Goal: Task Accomplishment & Management: Manage account settings

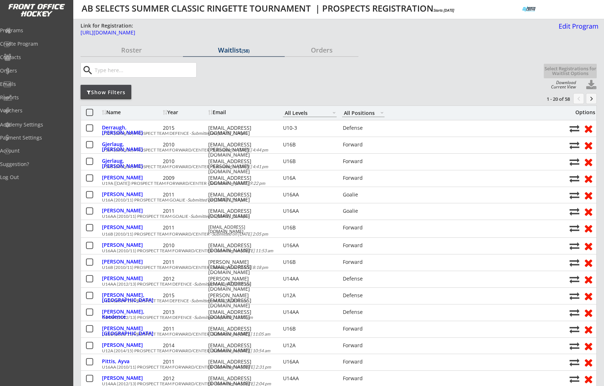
select select ""All Levels""
select select ""All Positions""
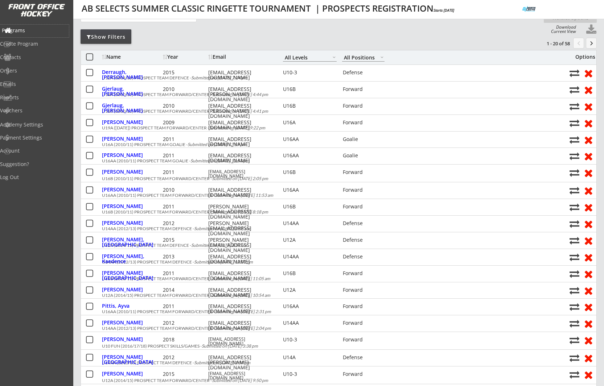
drag, startPoint x: 29, startPoint y: 29, endPoint x: 99, endPoint y: 72, distance: 81.7
click at [29, 29] on div "Programs" at bounding box center [34, 30] width 65 height 5
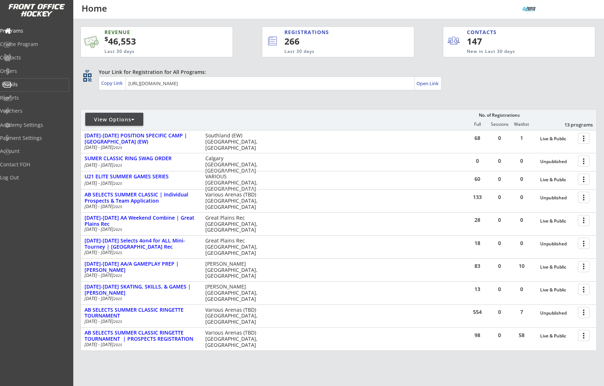
click at [28, 83] on div "Emails" at bounding box center [34, 84] width 65 height 5
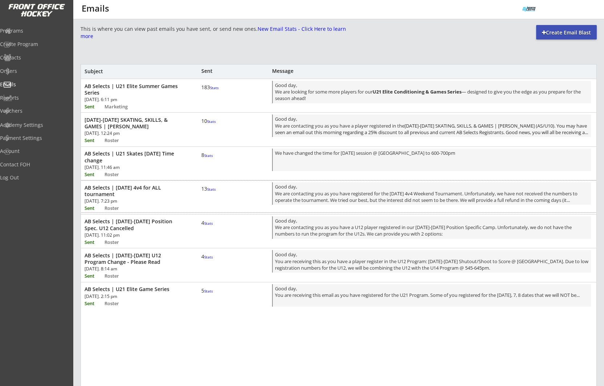
click at [146, 188] on div "AB Selects | [DATE] 4v4 for ALL tournament" at bounding box center [133, 191] width 99 height 13
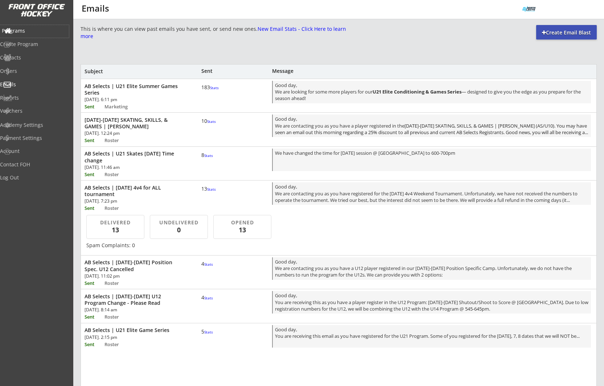
click at [37, 33] on div "Programs" at bounding box center [34, 30] width 65 height 5
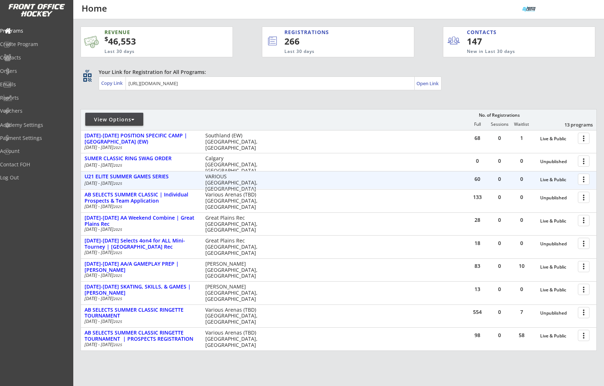
scroll to position [47, 0]
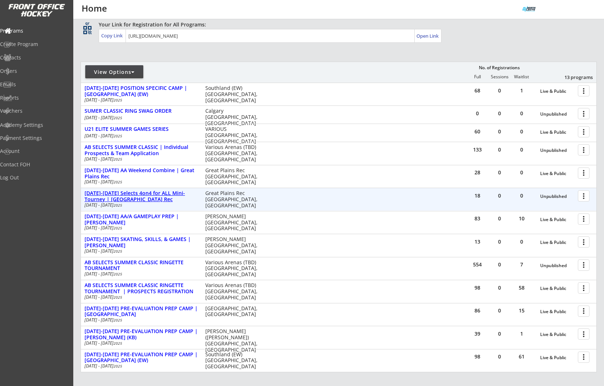
click at [171, 197] on div "AUG 16-17 Selects 4on4 for ALL Mini-Tourney | Great Plains Rec" at bounding box center [140, 196] width 113 height 12
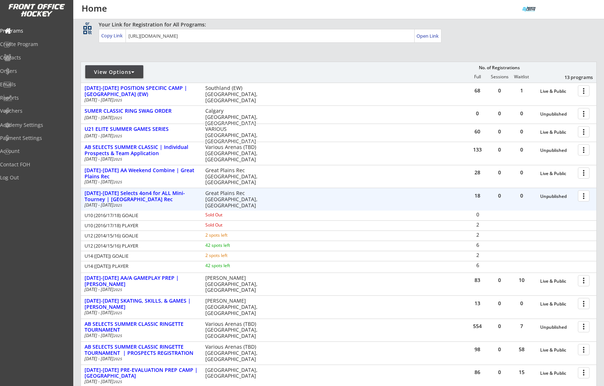
click at [585, 198] on div at bounding box center [584, 195] width 13 height 13
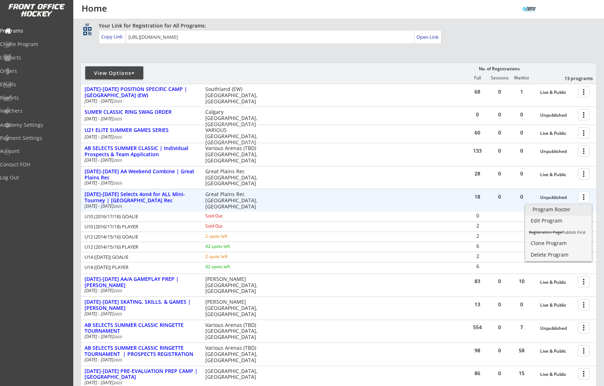
click at [565, 210] on div "Program Roster" at bounding box center [558, 209] width 52 height 5
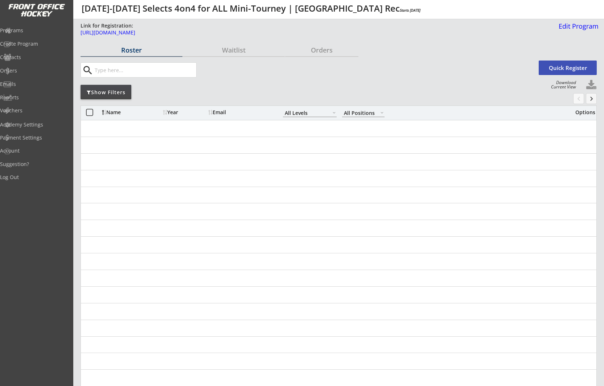
select select ""All Levels""
select select ""All Positions""
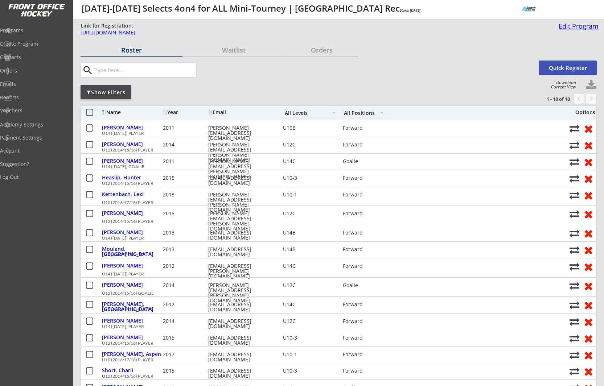
click at [568, 25] on div "Edit Program" at bounding box center [576, 26] width 43 height 7
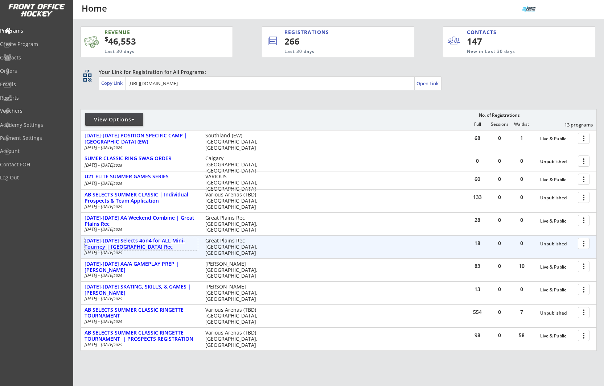
click at [170, 239] on div "[DATE]-[DATE] Selects 4on4 for ALL Mini-Tourney | [GEOGRAPHIC_DATA] Rec" at bounding box center [140, 244] width 113 height 12
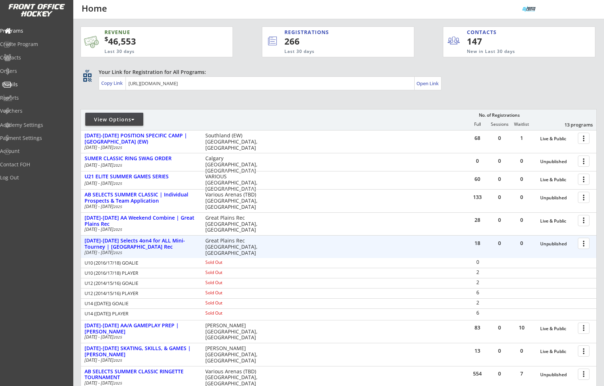
click at [22, 83] on div "Emails" at bounding box center [34, 84] width 65 height 5
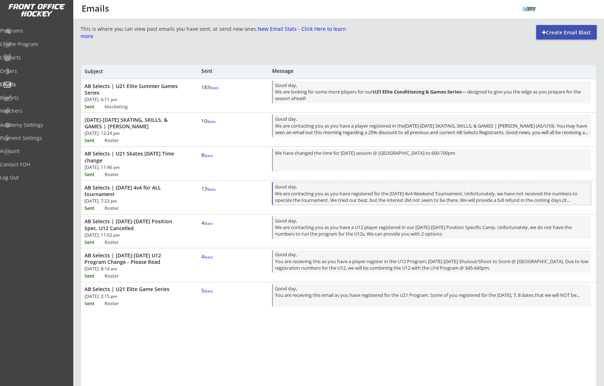
click at [310, 191] on div "Good day, We are contacting you as you have registered for the Aug 16/17 4v4 We…" at bounding box center [432, 193] width 314 height 21
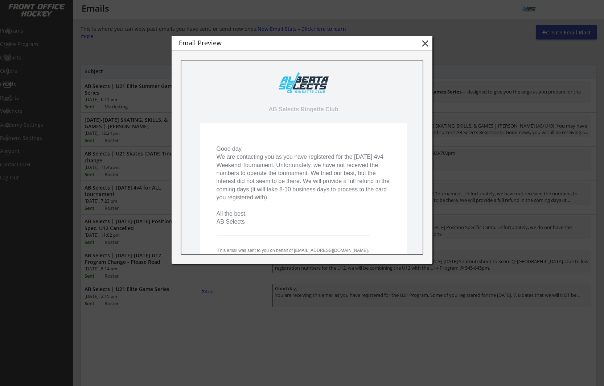
drag, startPoint x: 217, startPoint y: 149, endPoint x: 255, endPoint y: 220, distance: 80.6
click at [255, 220] on pre "Good day, We are contacting you as you have registered for the Aug 16/17 4v4 We…" at bounding box center [303, 185] width 174 height 81
copy pre "Good day, We are contacting you as you have registered for the Aug 16/17 4v4 We…"
click at [424, 39] on button "close" at bounding box center [425, 43] width 11 height 11
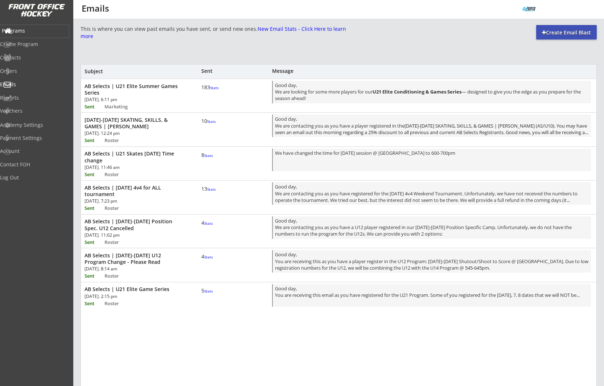
click at [20, 28] on div "Programs" at bounding box center [34, 30] width 65 height 5
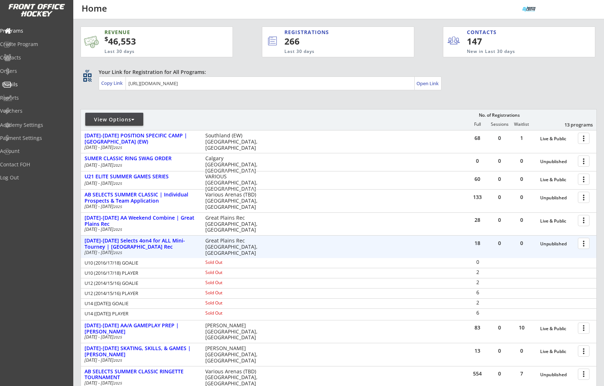
click at [22, 85] on div "Emails" at bounding box center [34, 84] width 65 height 5
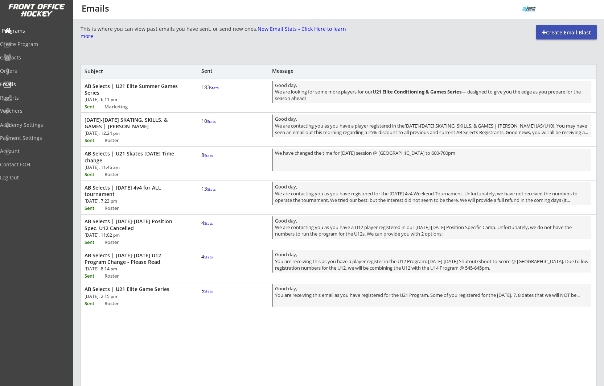
click at [20, 32] on div "Programs" at bounding box center [34, 30] width 65 height 5
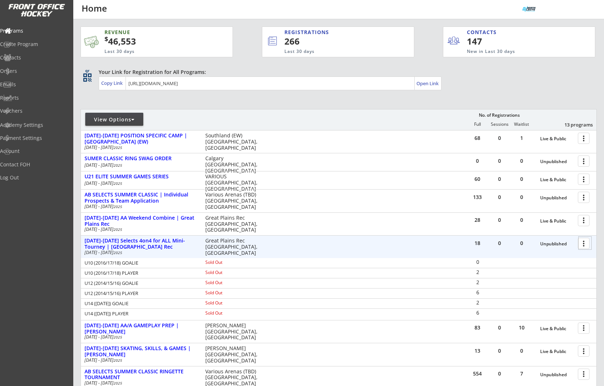
click at [582, 245] on div at bounding box center [584, 243] width 13 height 13
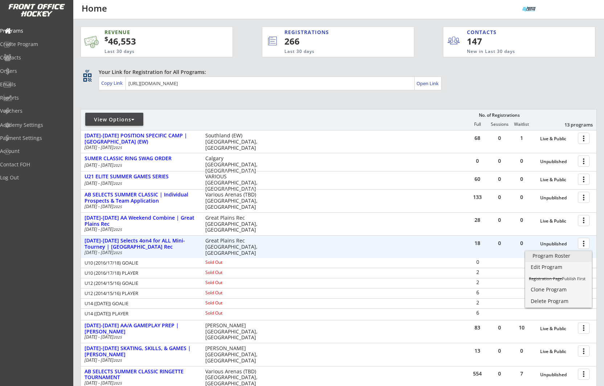
click at [557, 257] on div "Program Roster" at bounding box center [558, 255] width 52 height 5
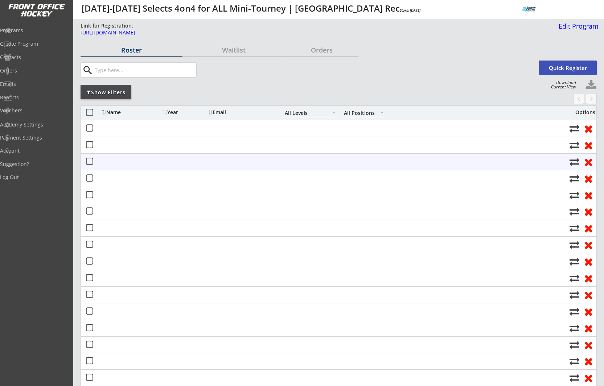
select select ""All Levels""
select select ""All Positions""
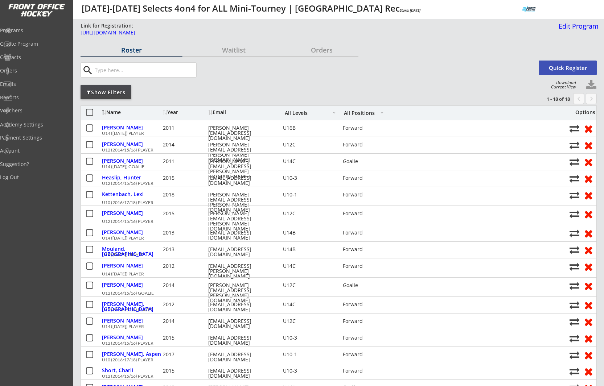
click at [118, 92] on div "Show Filters" at bounding box center [105, 92] width 51 height 7
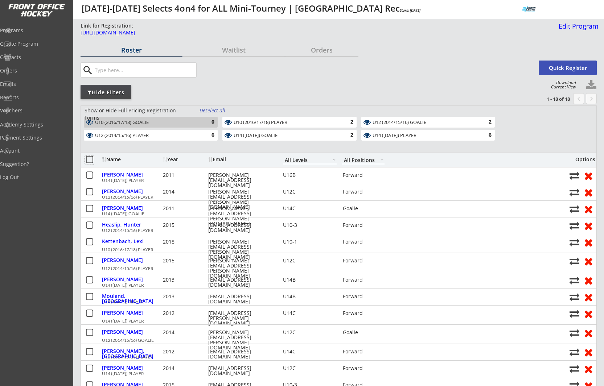
click at [91, 158] on button at bounding box center [89, 160] width 9 height 9
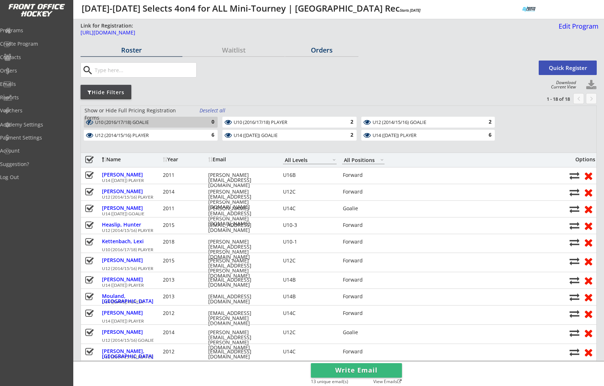
click at [315, 55] on div "Orders" at bounding box center [321, 50] width 73 height 13
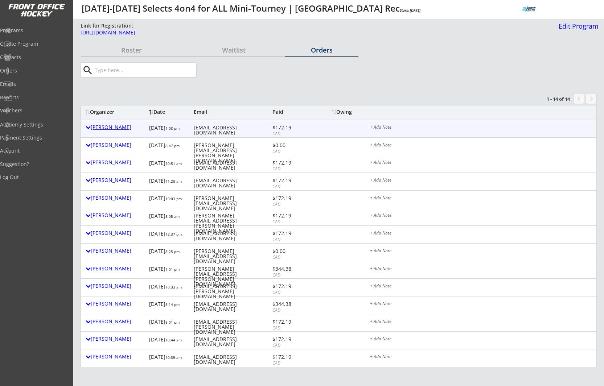
click at [119, 128] on div "Karen Minchuk" at bounding box center [116, 127] width 60 height 5
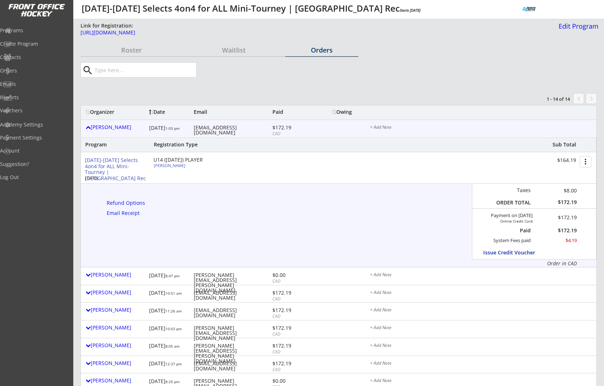
click at [116, 261] on div "Program Registration Type Sub Total AUG 16-17 Selects 4on4 for ALL Mini-Tourney…" at bounding box center [338, 202] width 516 height 130
click at [106, 131] on div "Karen Minchuk" at bounding box center [116, 127] width 60 height 9
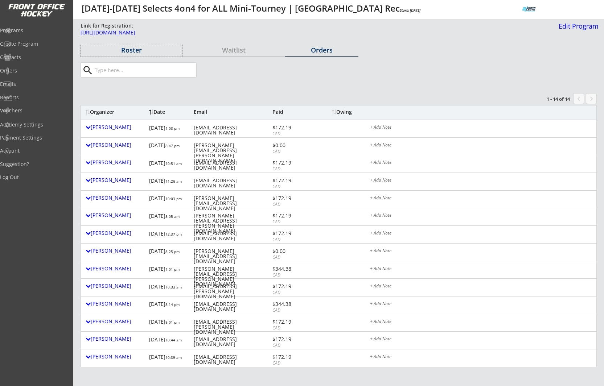
click at [132, 48] on div "Roster" at bounding box center [131, 50] width 102 height 7
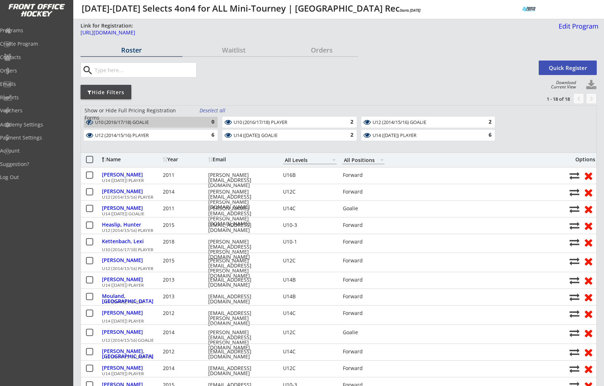
click at [89, 160] on button at bounding box center [89, 160] width 9 height 9
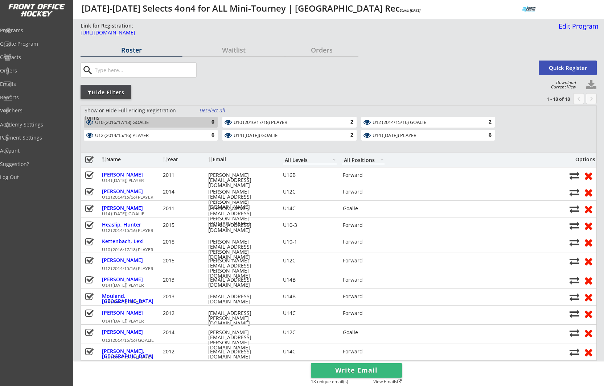
click at [379, 368] on button "Write Email" at bounding box center [356, 370] width 91 height 15
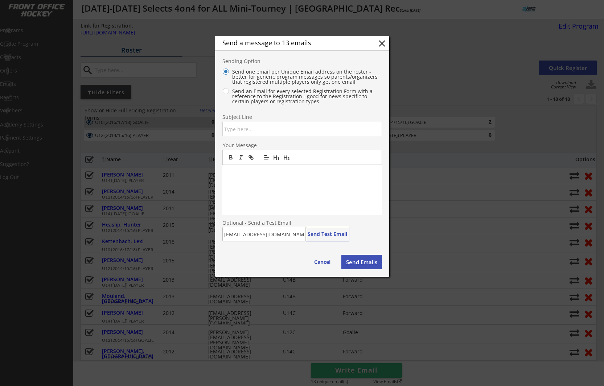
click at [247, 182] on div at bounding box center [302, 190] width 160 height 50
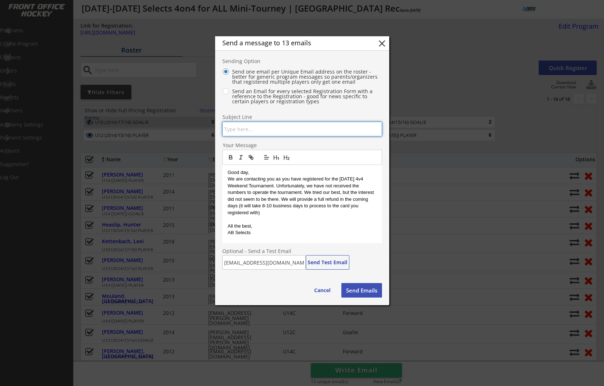
click at [248, 129] on input "input" at bounding box center [302, 129] width 160 height 15
type input "AB Selects | 4on4 Mini Tourney Cancelled"
click at [255, 173] on p "Good day," at bounding box center [302, 172] width 149 height 7
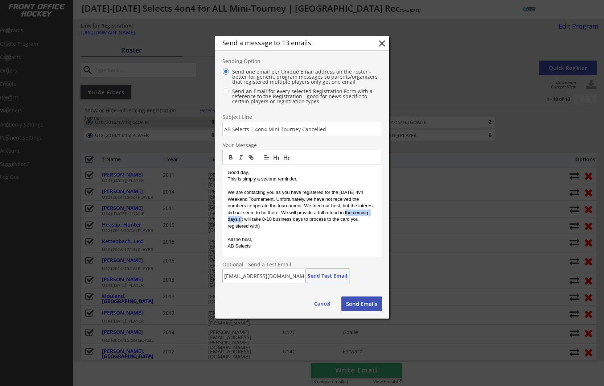
drag, startPoint x: 237, startPoint y: 220, endPoint x: 340, endPoint y: 212, distance: 102.9
click at [340, 212] on p "We are contacting you as you have registered for the Aug 16/17 4v4 Weekend Tour…" at bounding box center [302, 209] width 149 height 40
click at [341, 212] on p "We are contacting you as you have registered for the Aug 16/17 4v4 Weekend Tour…" at bounding box center [302, 209] width 149 height 40
drag, startPoint x: 259, startPoint y: 226, endPoint x: 273, endPoint y: 226, distance: 14.1
click at [259, 226] on p "We are contacting you as you have registered for the Aug 16/17 4v4 Weekend Tour…" at bounding box center [302, 209] width 149 height 40
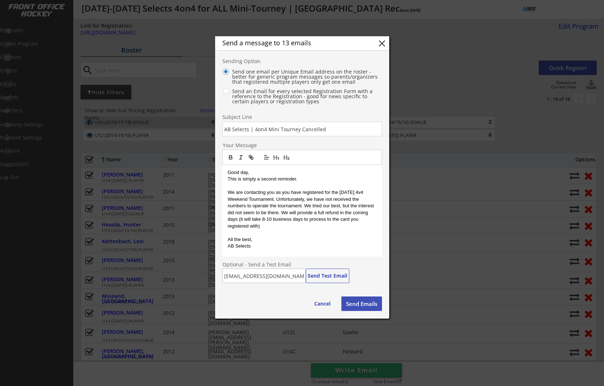
click at [273, 226] on p "We are contacting you as you have registered for the Aug 16/17 4v4 Weekend Tour…" at bounding box center [302, 209] width 149 height 40
click at [356, 303] on button "Send Emails" at bounding box center [361, 304] width 41 height 15
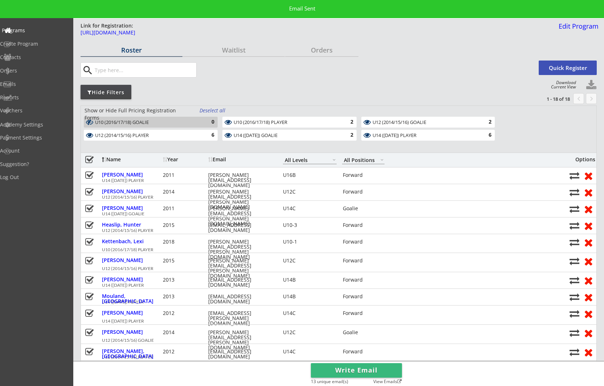
click at [27, 32] on div "Programs" at bounding box center [34, 30] width 65 height 5
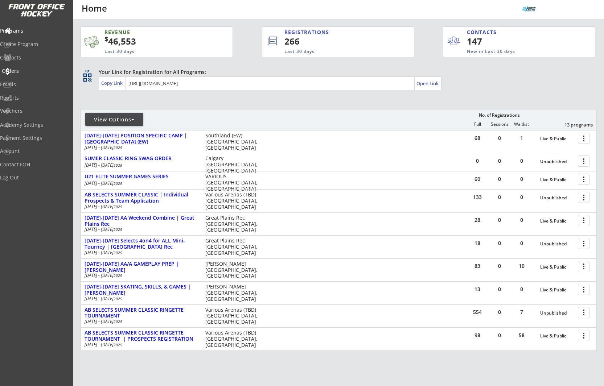
click at [31, 73] on div "Orders" at bounding box center [34, 71] width 65 height 5
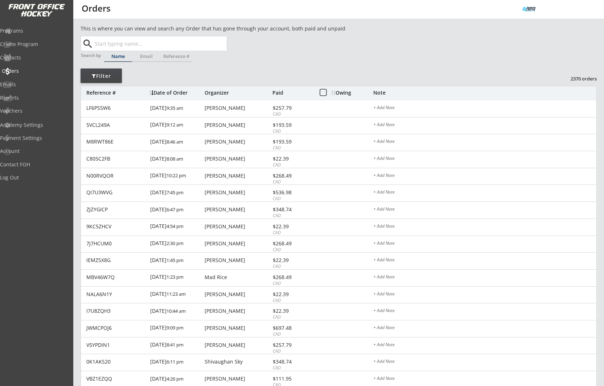
click at [30, 71] on div "Orders" at bounding box center [34, 71] width 65 height 5
click at [29, 32] on div "Programs" at bounding box center [34, 30] width 65 height 5
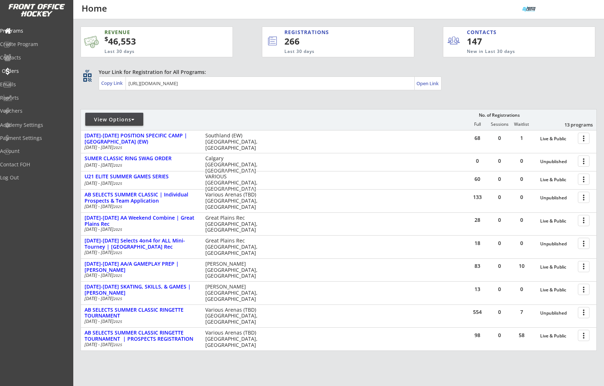
click at [29, 71] on div "Orders" at bounding box center [34, 71] width 65 height 5
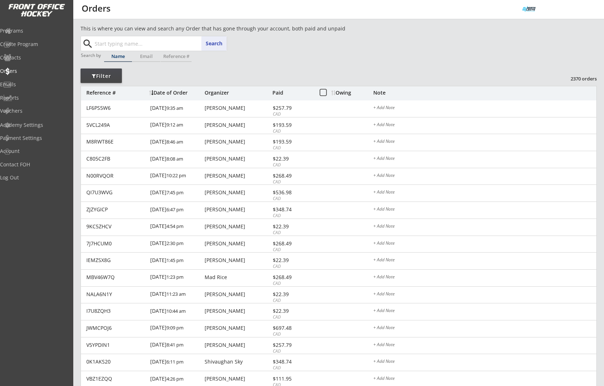
click at [122, 44] on input "text" at bounding box center [159, 43] width 133 height 15
paste input "[EMAIL_ADDRESS][DOMAIN_NAME]"
type input "[EMAIL_ADDRESS][DOMAIN_NAME]"
click at [205, 45] on button "Search" at bounding box center [213, 43] width 25 height 15
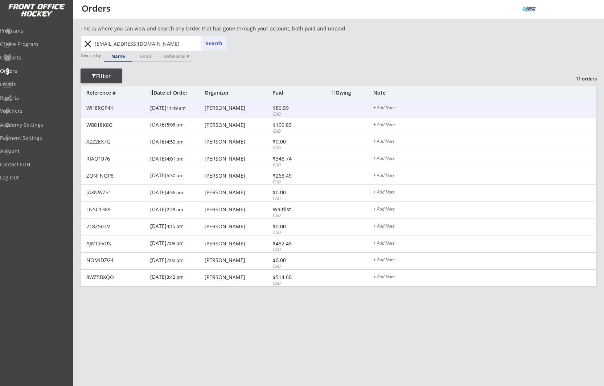
click at [232, 109] on div "[PERSON_NAME]" at bounding box center [237, 108] width 66 height 5
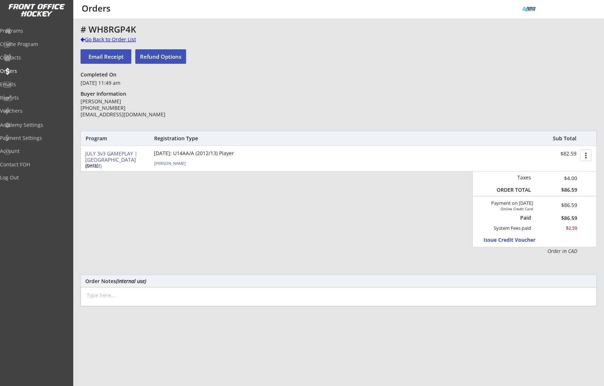
click at [124, 40] on div "Go Back to Order List" at bounding box center [117, 39] width 75 height 7
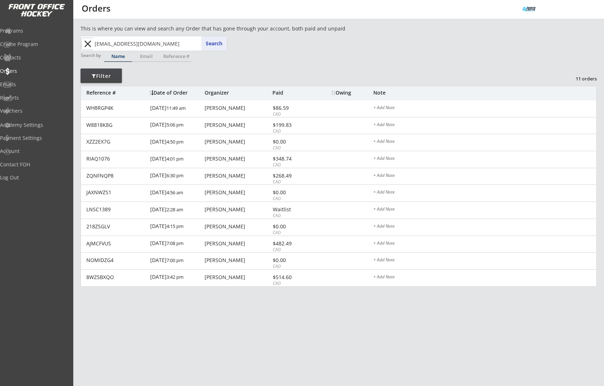
click at [86, 43] on button "close" at bounding box center [88, 44] width 12 height 12
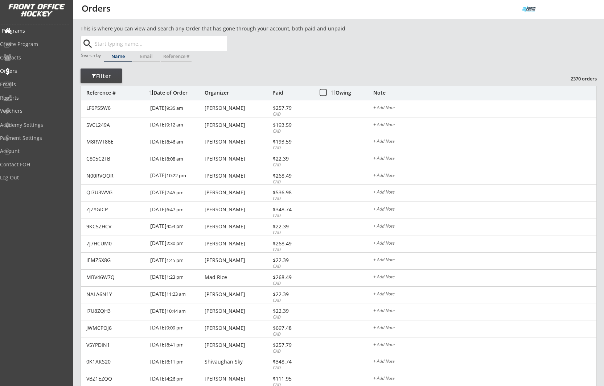
click at [33, 30] on div "Programs" at bounding box center [34, 30] width 65 height 5
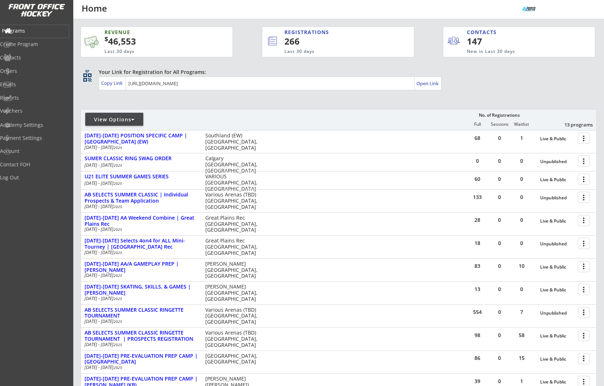
click at [36, 33] on div "Programs" at bounding box center [34, 30] width 65 height 5
drag, startPoint x: 505, startPoint y: 87, endPoint x: 480, endPoint y: 86, distance: 24.7
click at [505, 87] on div "Your Link for Registration for All Programs: Copy Link Open Link" at bounding box center [348, 80] width 498 height 22
click at [39, 30] on div "Programs" at bounding box center [34, 30] width 65 height 5
click at [33, 70] on div "Orders" at bounding box center [34, 71] width 65 height 5
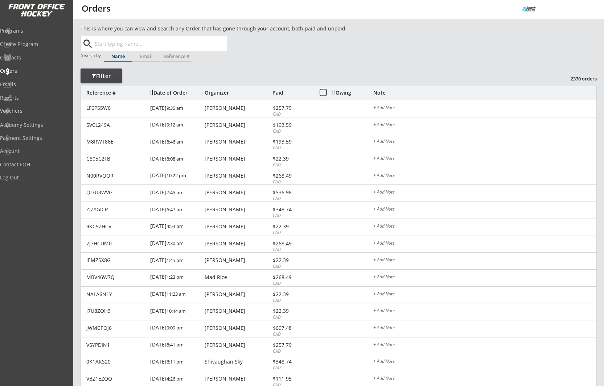
click at [130, 42] on input "text" at bounding box center [159, 43] width 133 height 15
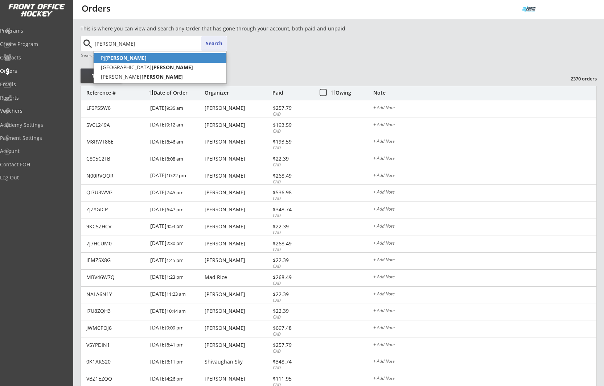
click at [130, 55] on p "[PERSON_NAME]" at bounding box center [160, 57] width 133 height 9
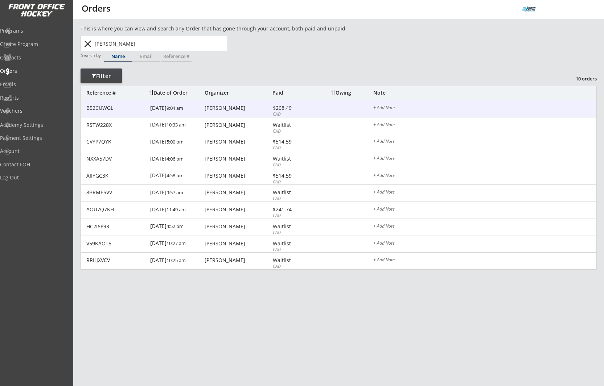
type input "[PERSON_NAME]"
click at [218, 108] on div "[PERSON_NAME]" at bounding box center [237, 108] width 66 height 5
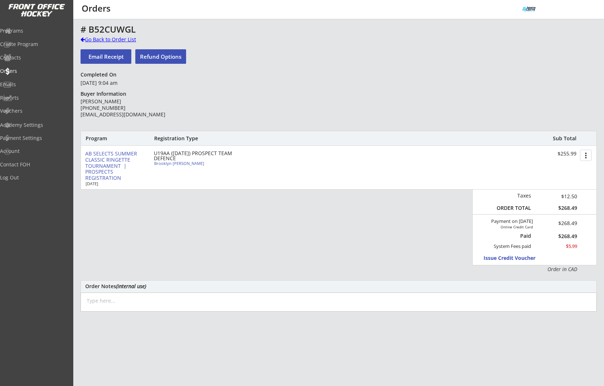
click at [102, 40] on div "Go Back to Order List" at bounding box center [117, 39] width 75 height 7
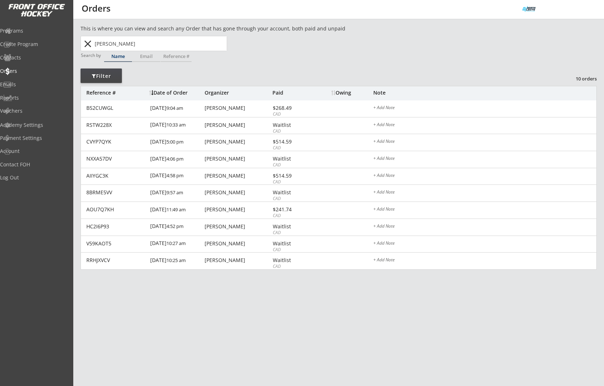
drag, startPoint x: 88, startPoint y: 46, endPoint x: 73, endPoint y: 42, distance: 15.8
click at [88, 46] on button "close" at bounding box center [88, 44] width 12 height 12
click at [34, 30] on div "Programs" at bounding box center [34, 30] width 65 height 5
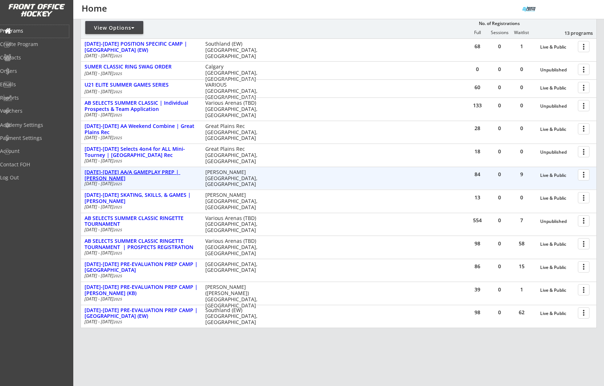
scroll to position [99, 0]
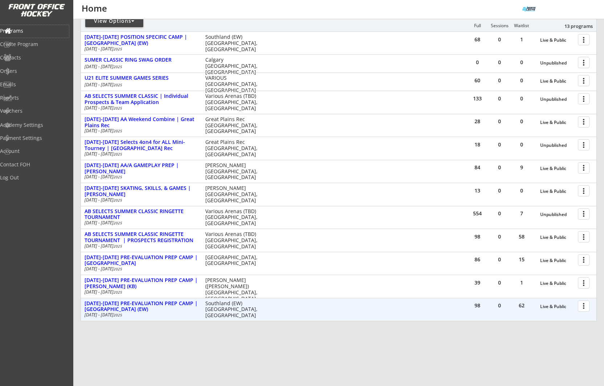
click at [586, 307] on div at bounding box center [584, 305] width 13 height 13
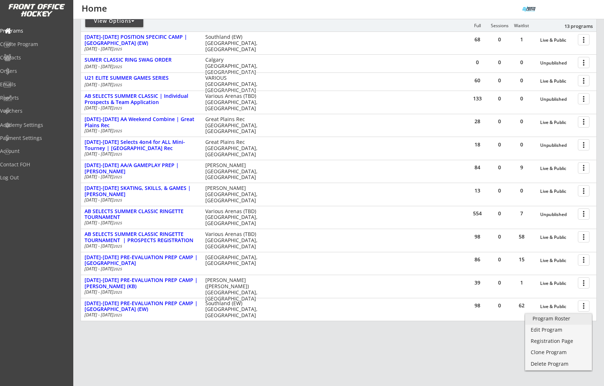
click at [563, 320] on div "Program Roster" at bounding box center [558, 318] width 52 height 5
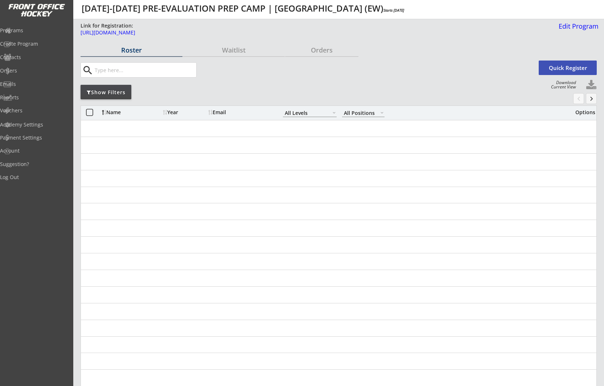
select select ""All Levels""
select select ""All Positions""
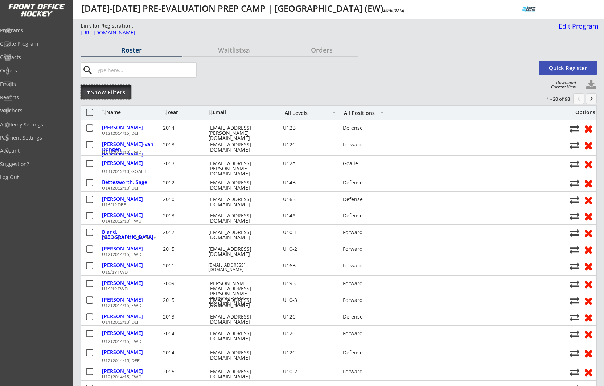
click at [118, 96] on div "Show Filters" at bounding box center [105, 92] width 51 height 15
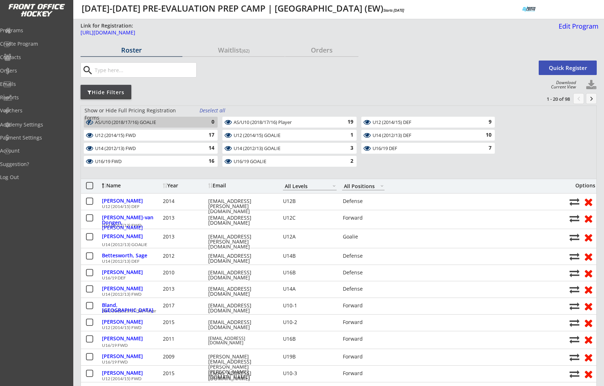
drag, startPoint x: 210, startPoint y: 109, endPoint x: 206, endPoint y: 112, distance: 4.9
click at [210, 109] on div "Deselect all" at bounding box center [212, 110] width 27 height 7
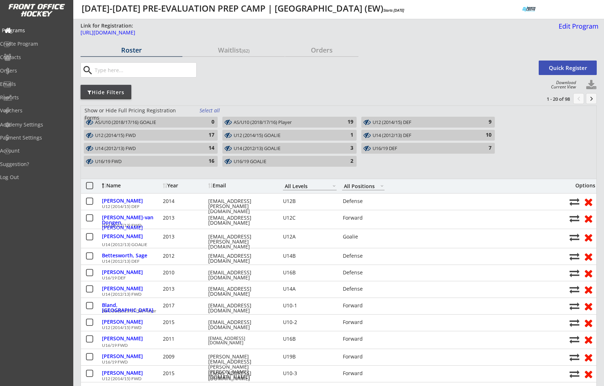
click at [32, 32] on div "Programs" at bounding box center [34, 30] width 65 height 5
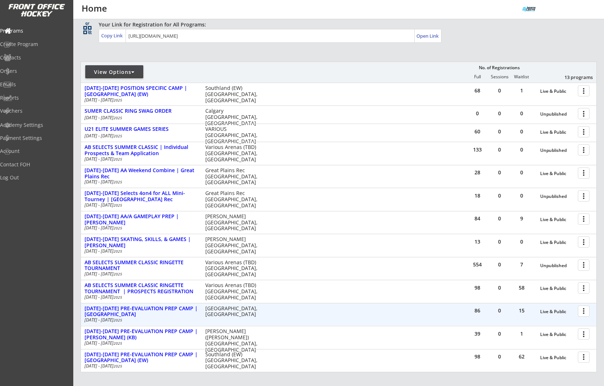
scroll to position [117, 0]
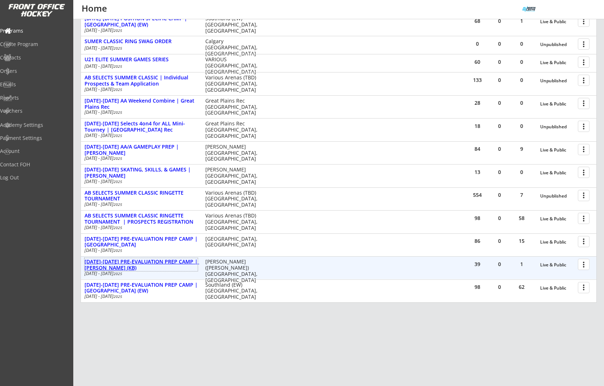
click at [160, 261] on div "[DATE]-[DATE] PRE-EVALUATION PREP CAMP | [PERSON_NAME] (KB)" at bounding box center [140, 265] width 113 height 12
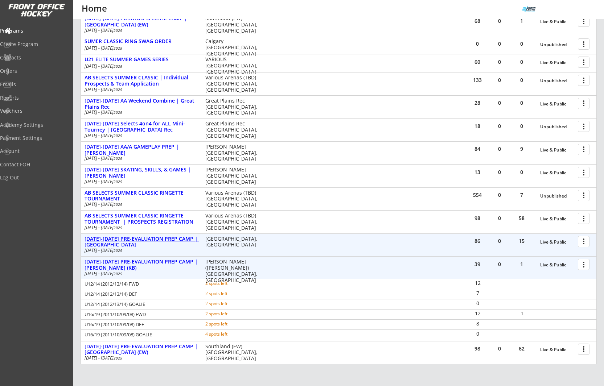
click at [161, 240] on div "[DATE]-[DATE] PRE-EVALUATION PREP CAMP | [GEOGRAPHIC_DATA]" at bounding box center [140, 242] width 113 height 12
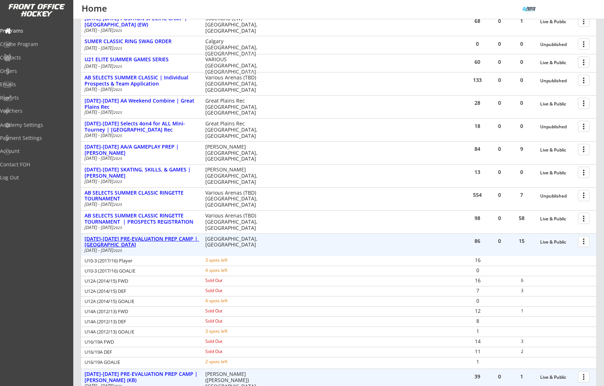
click at [161, 240] on div "[DATE]-[DATE] PRE-EVALUATION PREP CAMP | [GEOGRAPHIC_DATA]" at bounding box center [140, 242] width 113 height 12
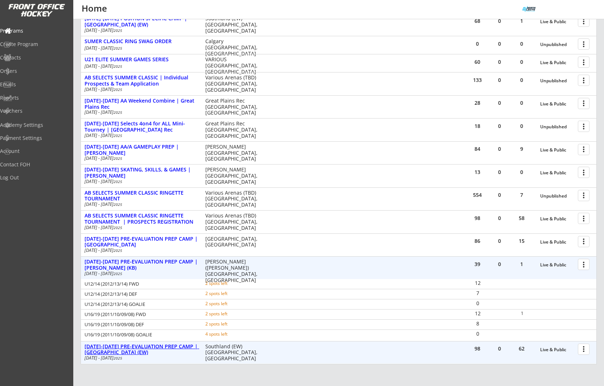
click at [165, 348] on div "[DATE]-[DATE] PRE-EVALUATION PREP CAMP | [GEOGRAPHIC_DATA] (EW)" at bounding box center [140, 350] width 113 height 12
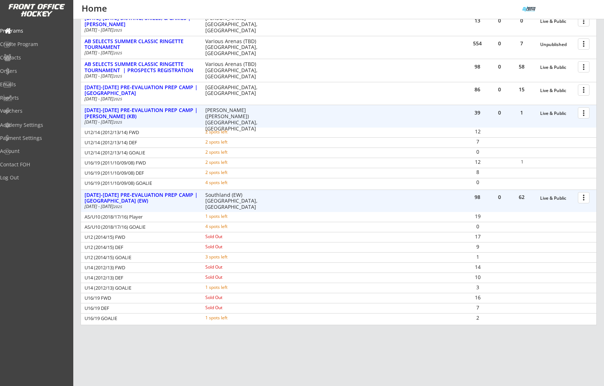
scroll to position [270, 0]
click at [164, 196] on div "[DATE]-[DATE] PRE-EVALUATION PREP CAMP | [GEOGRAPHIC_DATA] (EW)" at bounding box center [140, 197] width 113 height 12
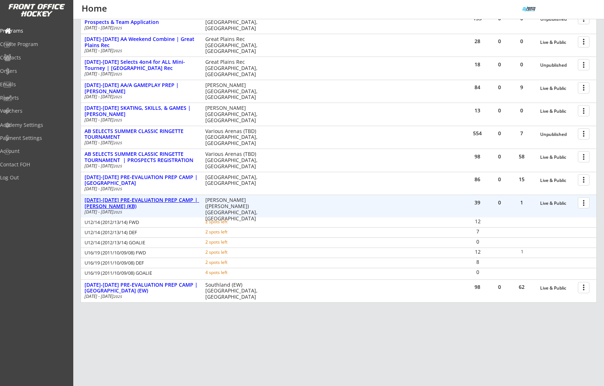
scroll to position [179, 0]
click at [163, 202] on div "[DATE]-[DATE] PRE-EVALUATION PREP CAMP | [PERSON_NAME] (KB)" at bounding box center [140, 203] width 113 height 12
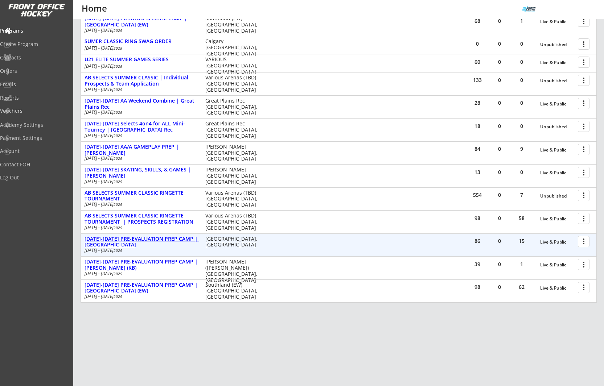
click at [158, 237] on div "AUG 25-28 PRE-EVALUATION PREP CAMP | Great Plains" at bounding box center [140, 242] width 113 height 12
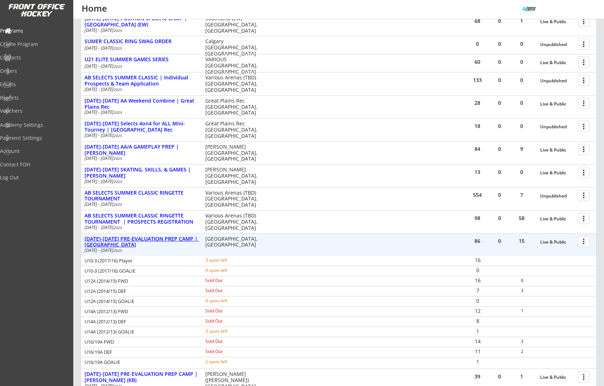
click at [158, 237] on div "AUG 25-28 PRE-EVALUATION PREP CAMP | Great Plains" at bounding box center [140, 242] width 113 height 12
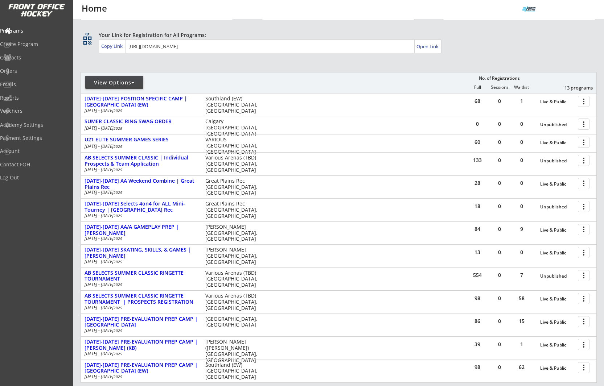
scroll to position [36, 0]
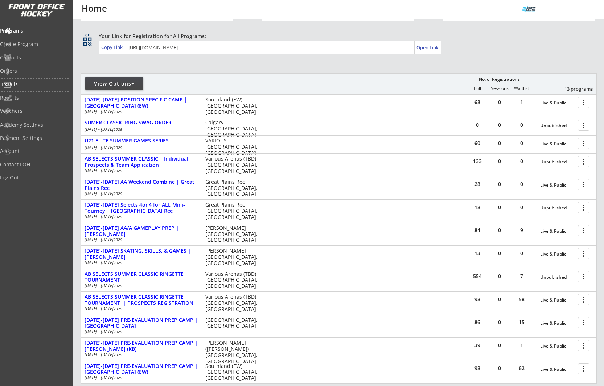
click at [30, 84] on div "Emails" at bounding box center [34, 84] width 65 height 5
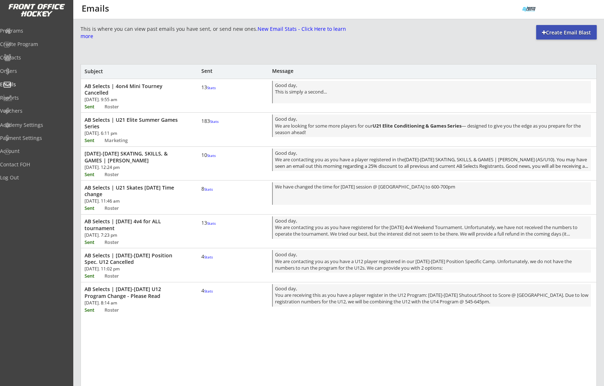
click at [207, 90] on font "Stats" at bounding box center [211, 87] width 9 height 5
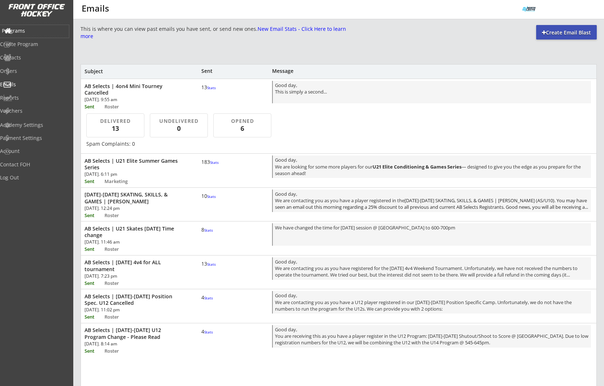
click at [26, 33] on div "Programs" at bounding box center [34, 30] width 65 height 5
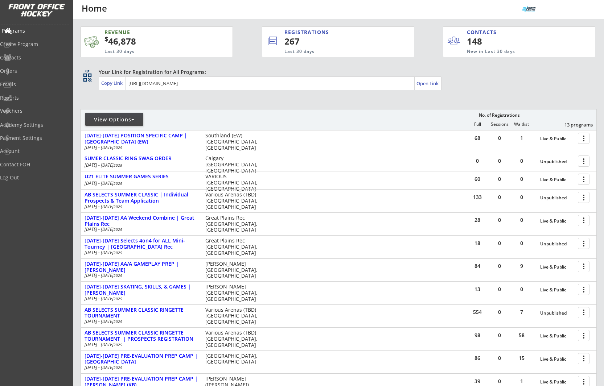
click at [33, 29] on div "Programs" at bounding box center [34, 30] width 65 height 5
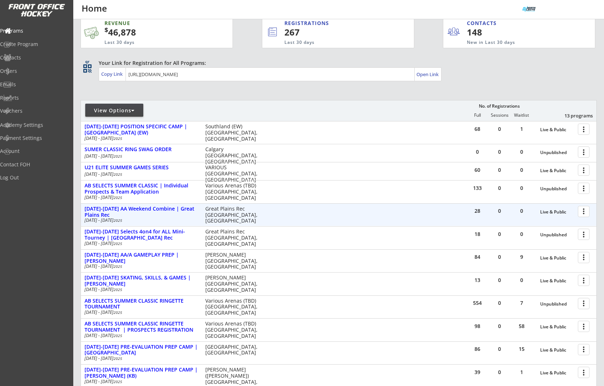
scroll to position [61, 0]
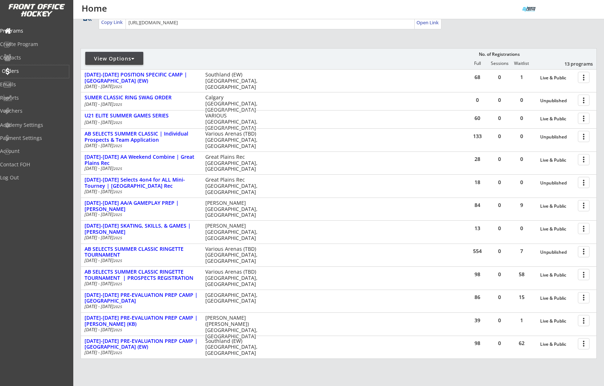
click at [30, 69] on div "Orders" at bounding box center [34, 71] width 65 height 5
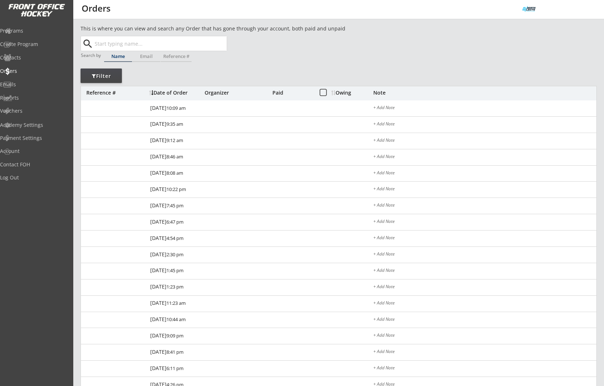
click at [139, 44] on input "text" at bounding box center [159, 43] width 133 height 15
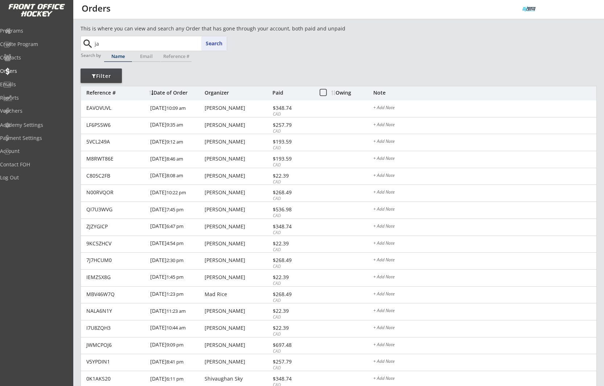
type input "jas"
type input "jason Nikish"
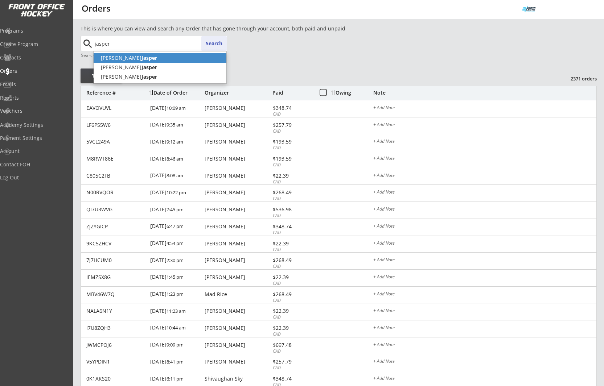
click at [150, 56] on p "Meghan Jasper" at bounding box center [160, 57] width 133 height 9
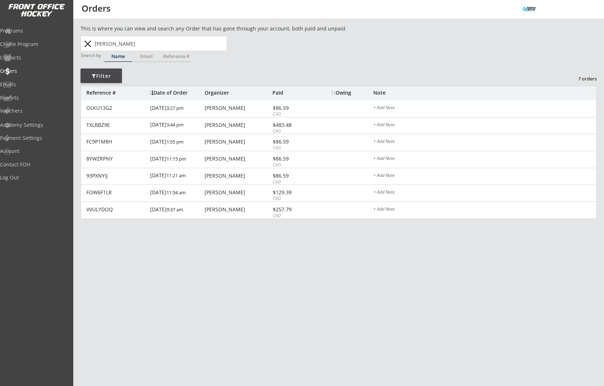
type input "Meghan Jasper"
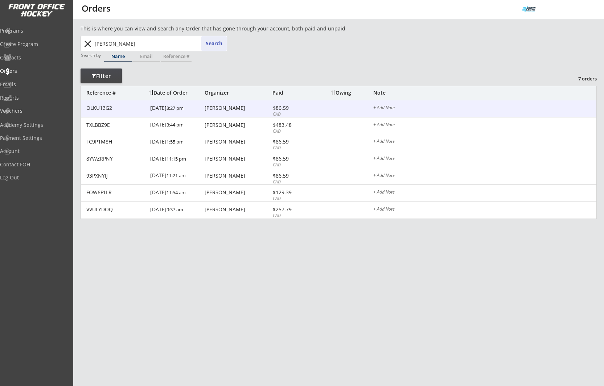
click at [237, 109] on div "Meghan Jasper" at bounding box center [237, 108] width 66 height 5
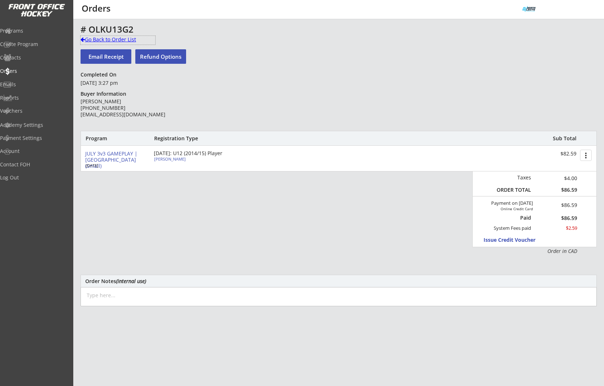
click at [120, 43] on div "Go Back to Order List" at bounding box center [117, 39] width 75 height 7
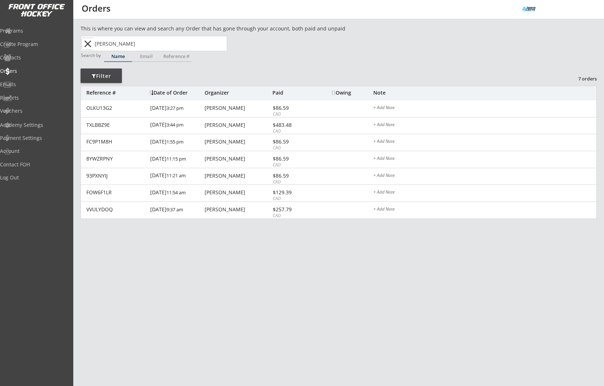
click at [87, 44] on button "close" at bounding box center [88, 44] width 12 height 12
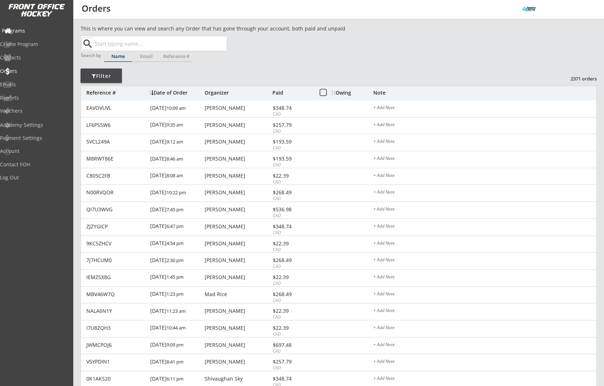
click at [37, 30] on div "Programs" at bounding box center [34, 30] width 65 height 5
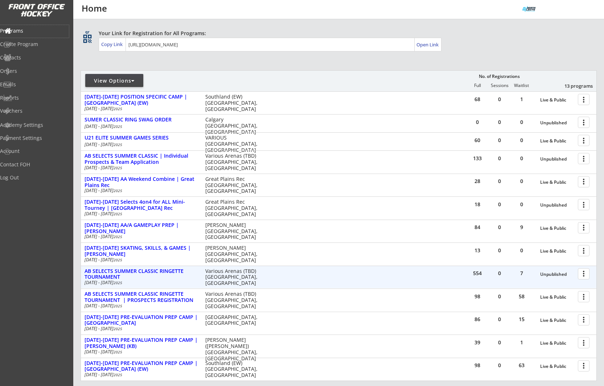
scroll to position [117, 0]
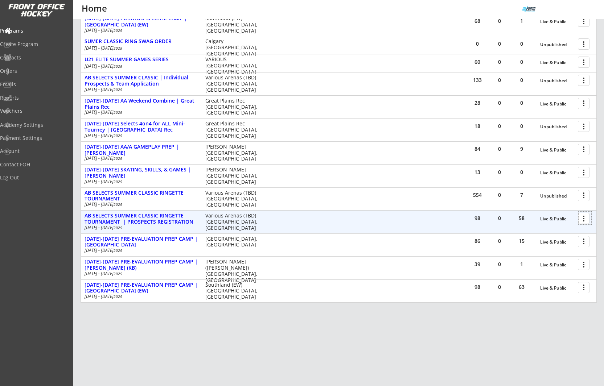
click at [583, 218] on div at bounding box center [584, 218] width 13 height 13
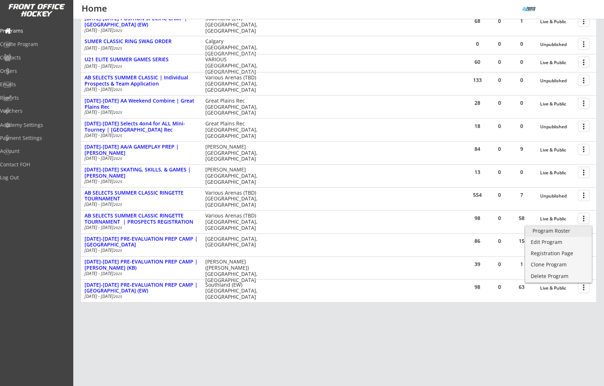
click at [575, 231] on div "Program Roster" at bounding box center [558, 230] width 52 height 5
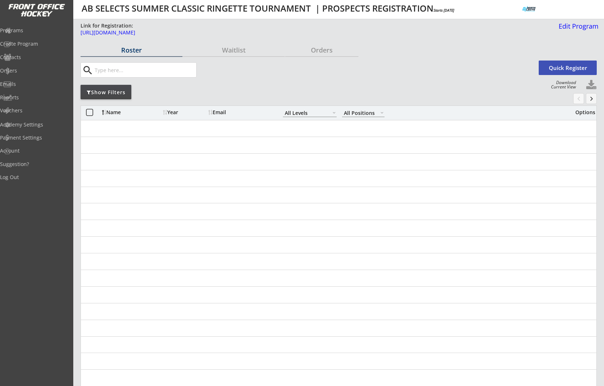
select select ""All Levels""
select select ""All Positions""
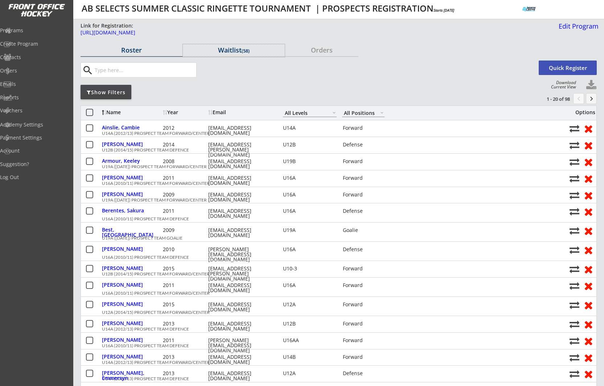
click at [239, 50] on div "Waitlist (58)" at bounding box center [234, 50] width 102 height 7
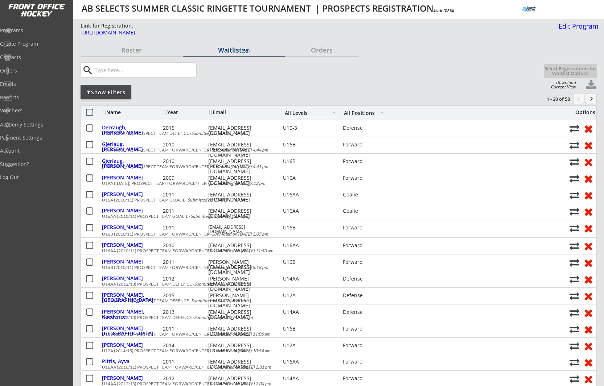
click at [116, 113] on div "Name" at bounding box center [131, 112] width 59 height 5
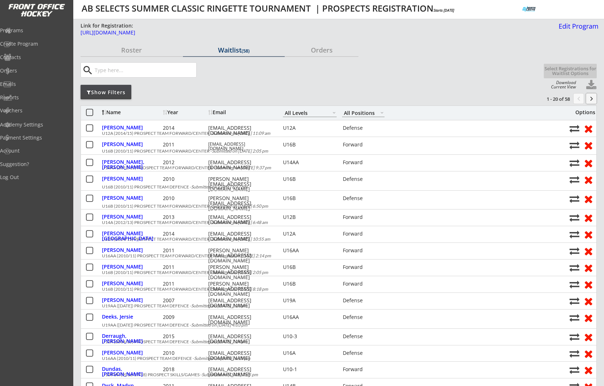
click at [589, 102] on button "keyboard_arrow_right" at bounding box center [591, 98] width 11 height 11
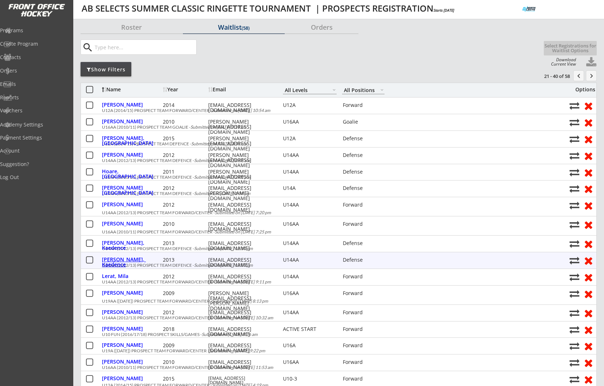
scroll to position [24, 0]
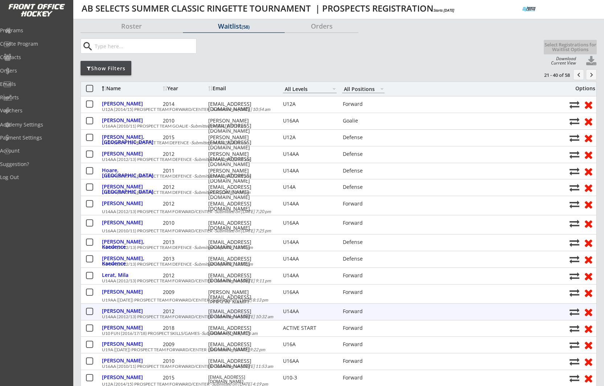
click at [90, 310] on button at bounding box center [89, 311] width 9 height 9
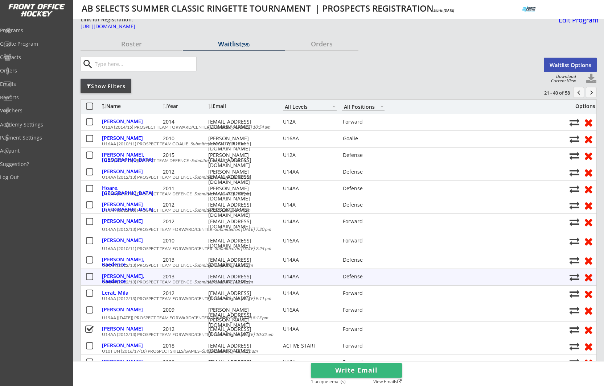
scroll to position [0, 0]
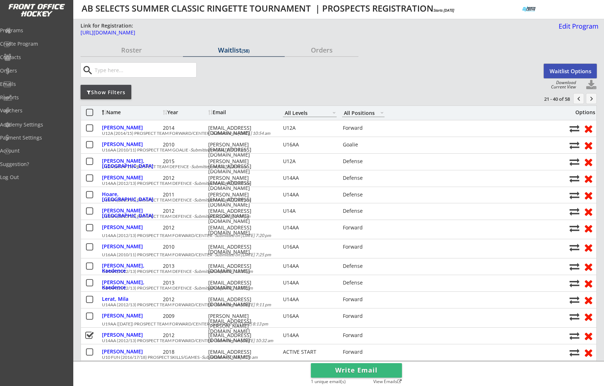
click at [575, 70] on button "Waitlist Options" at bounding box center [570, 71] width 53 height 15
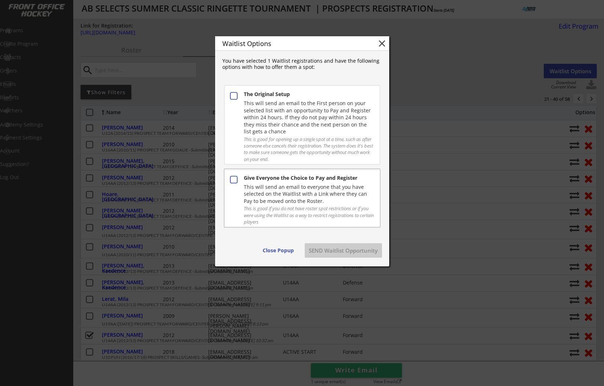
drag, startPoint x: 298, startPoint y: 204, endPoint x: 313, endPoint y: 223, distance: 25.0
click at [298, 204] on div "This will send an email to everyone that you have selected on the Waitlist with…" at bounding box center [309, 193] width 130 height 21
click at [341, 247] on button "SEND Waitlist Opportunity" at bounding box center [343, 250] width 77 height 15
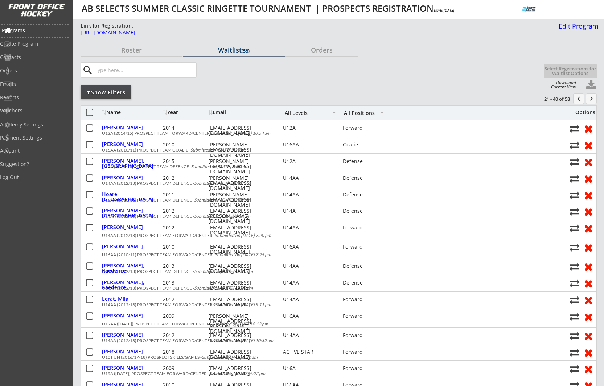
click at [41, 30] on div "Programs" at bounding box center [34, 30] width 65 height 5
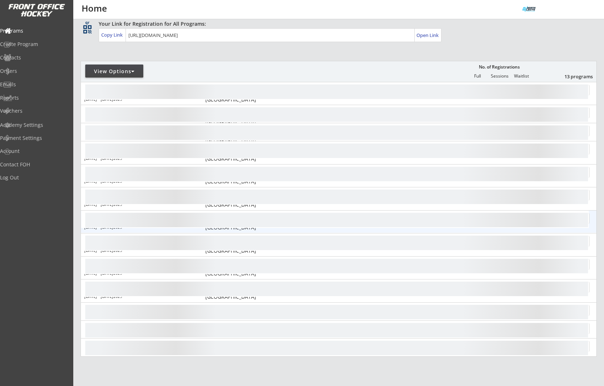
scroll to position [58, 0]
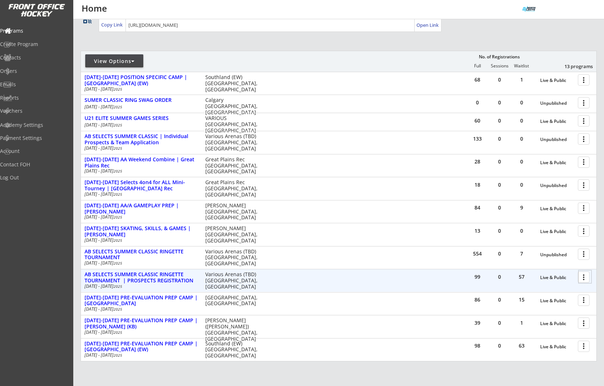
click at [582, 279] on div at bounding box center [584, 276] width 13 height 13
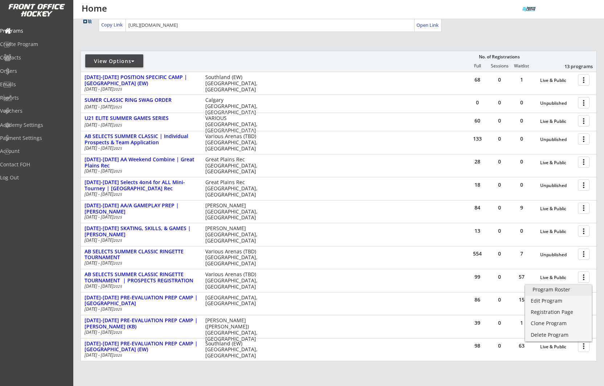
click at [579, 292] on div "Program Roster" at bounding box center [558, 289] width 52 height 5
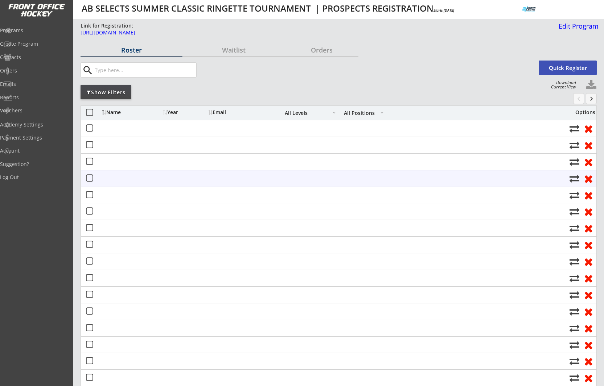
select select ""All Levels""
select select ""All Positions""
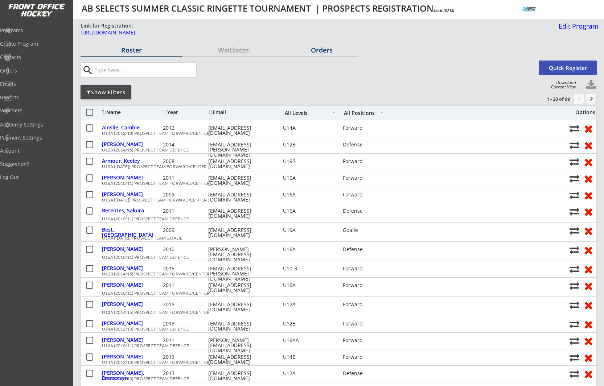
click at [326, 50] on div "Orders" at bounding box center [321, 50] width 73 height 7
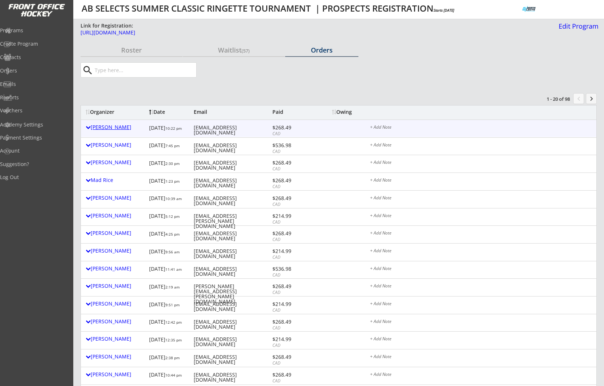
click at [88, 128] on div at bounding box center [88, 127] width 5 height 5
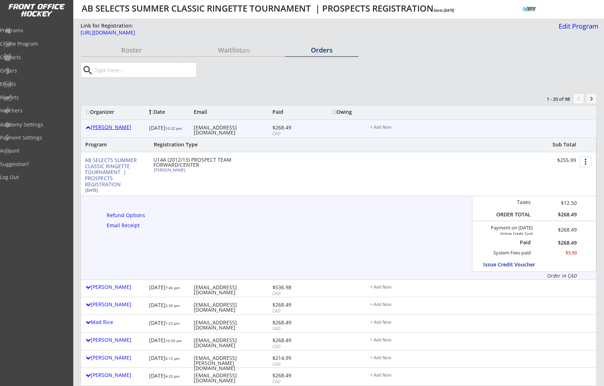
click at [88, 128] on div at bounding box center [88, 127] width 5 height 5
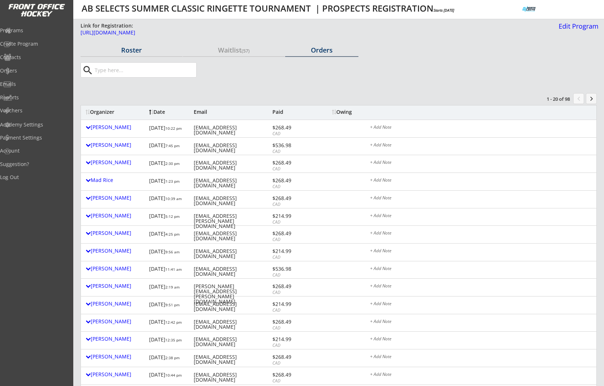
click at [133, 50] on div "Roster" at bounding box center [131, 50] width 102 height 7
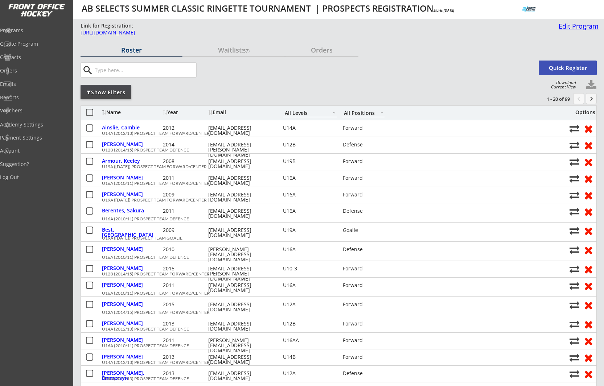
click at [582, 24] on div "Edit Program" at bounding box center [576, 26] width 43 height 7
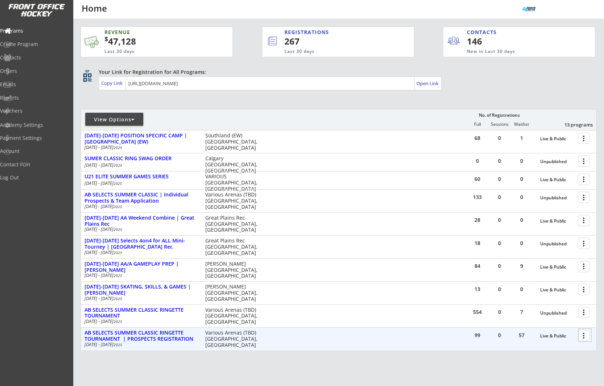
click at [582, 336] on div at bounding box center [584, 335] width 13 height 13
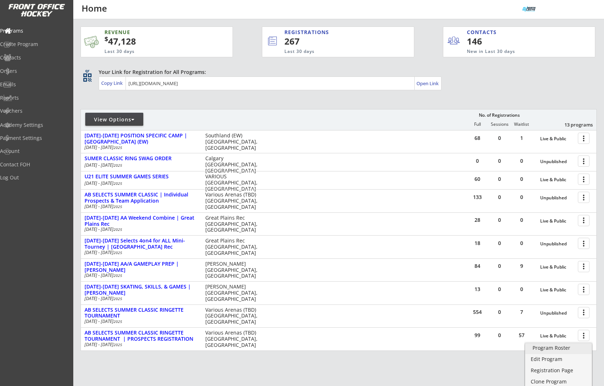
click at [563, 346] on div "Program Roster" at bounding box center [558, 348] width 52 height 5
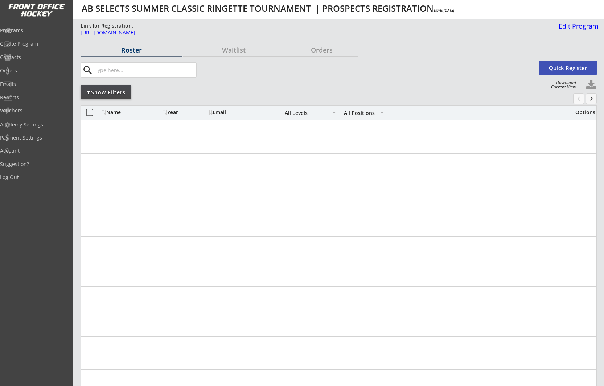
select select ""All Levels""
select select ""All Positions""
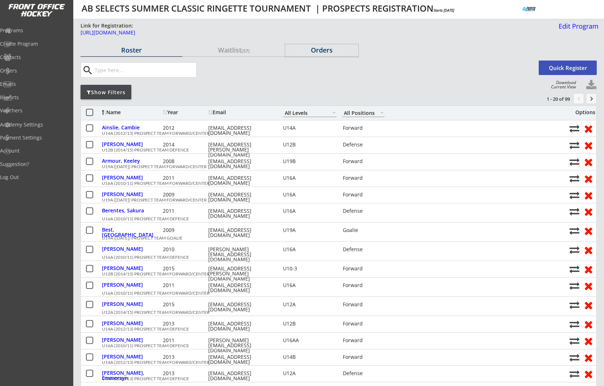
click at [332, 48] on div "Orders" at bounding box center [321, 50] width 73 height 7
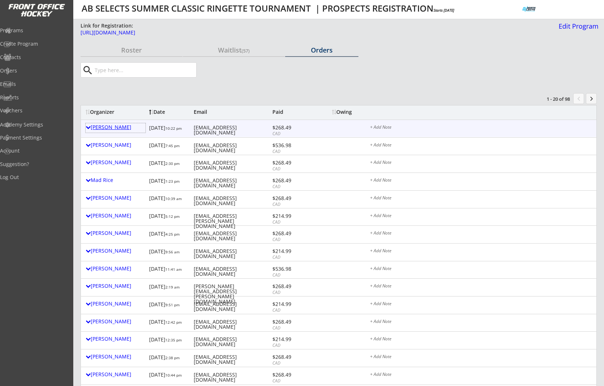
click at [121, 128] on div "[PERSON_NAME]" at bounding box center [116, 127] width 60 height 5
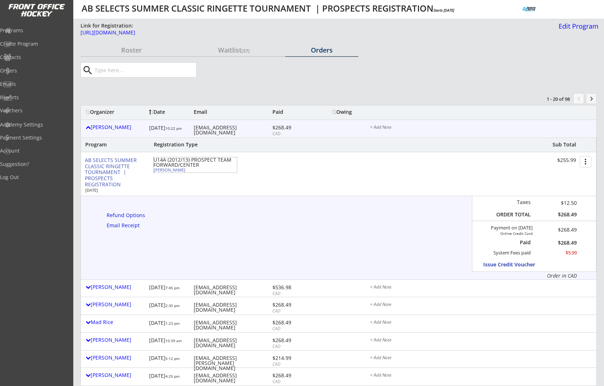
click at [169, 169] on div "[PERSON_NAME]" at bounding box center [194, 170] width 81 height 4
select select ""Forward""
select select ""U14A""
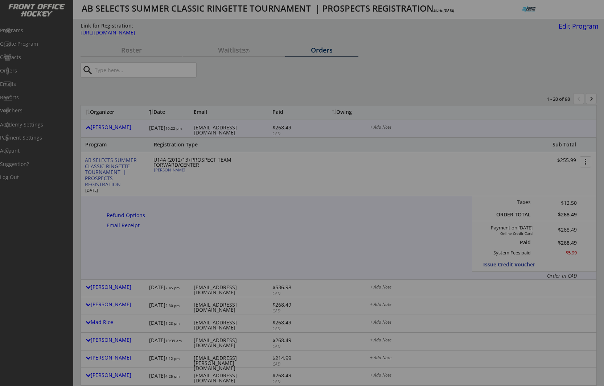
type input "[DEMOGRAPHIC_DATA]"
type input "NW U12A Attack"
type input "No"
type input "Willow Fabbi"
select select ""No""
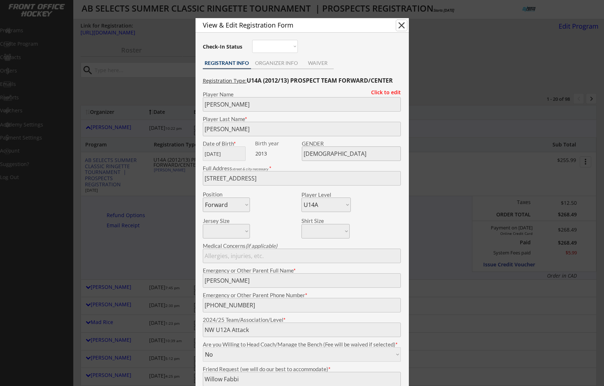
click at [400, 29] on button "close" at bounding box center [401, 25] width 11 height 11
select select ""PLACEHOLDER_1427118222253""
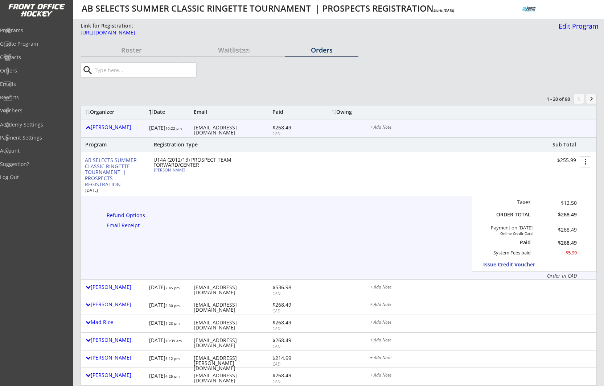
click at [223, 129] on div "[EMAIL_ADDRESS][DOMAIN_NAME]" at bounding box center [232, 130] width 77 height 10
copy div "[EMAIL_ADDRESS][DOMAIN_NAME]"
click at [87, 128] on div at bounding box center [88, 127] width 5 height 5
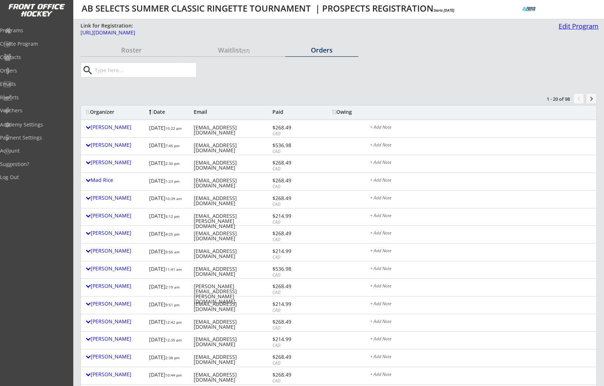
click at [582, 26] on div "Edit Program" at bounding box center [576, 26] width 43 height 7
